Goal: Transaction & Acquisition: Purchase product/service

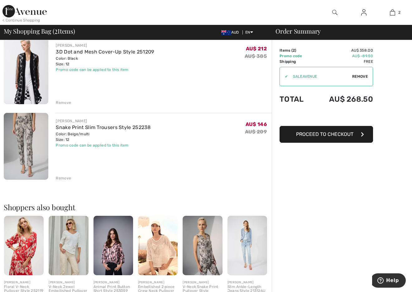
scroll to position [31, 0]
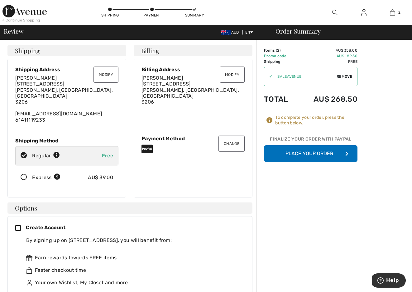
click at [304, 154] on button "Place Your Order" at bounding box center [310, 153] width 93 height 17
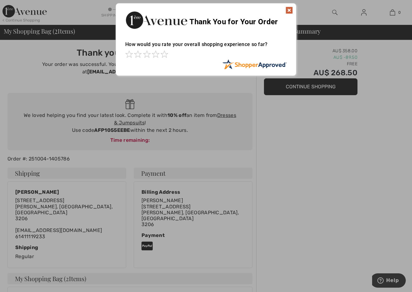
click at [289, 11] on img at bounding box center [288, 10] width 7 height 7
